Goal: Transaction & Acquisition: Subscribe to service/newsletter

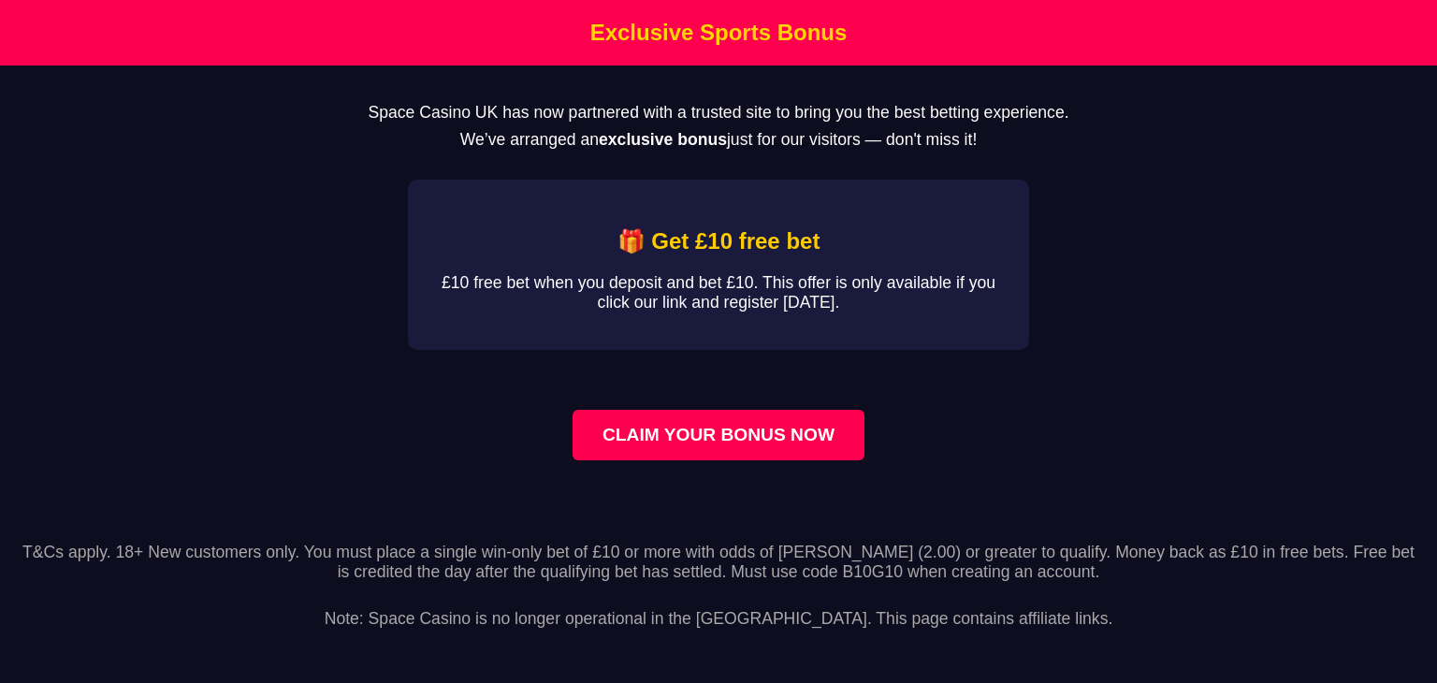
click at [708, 296] on p "£10 free bet when you deposit and bet £10. This offer is only available if you …" at bounding box center [718, 292] width 561 height 39
click at [752, 443] on link "CLAIM YOUR BONUS NOW" at bounding box center [718, 435] width 292 height 51
click at [399, 111] on p "Space Casino UK has now partnered with a trusted site to bring you the best bet…" at bounding box center [718, 113] width 1377 height 20
copy p "Space Casino"
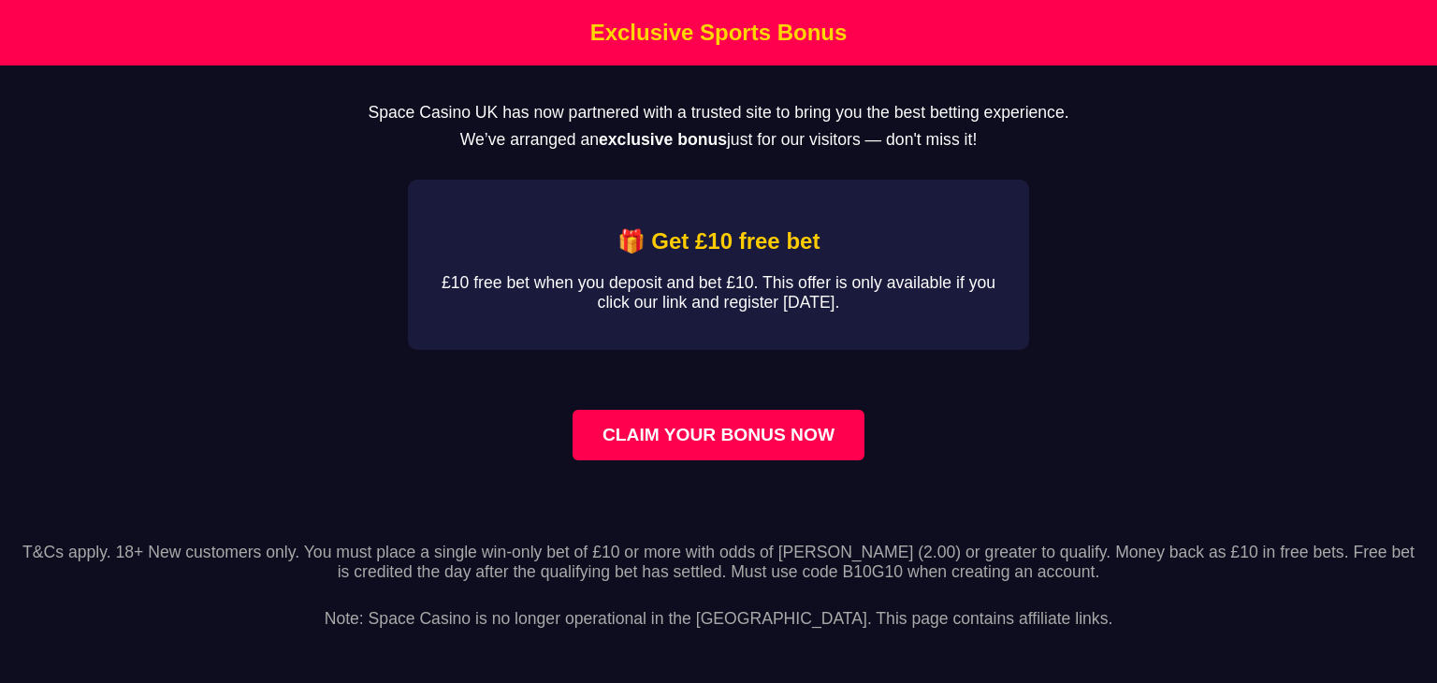
click at [1159, 508] on main "Space Casino UK has now partnered with a trusted site to bring you the best bet…" at bounding box center [718, 292] width 1437 height 455
click at [739, 31] on h1 "Exclusive Sports Bonus" at bounding box center [718, 33] width 1427 height 26
click at [398, 111] on p "Space Casino UK has now partnered with a trusted site to bring you the best bet…" at bounding box center [718, 113] width 1377 height 20
